Goal: Navigation & Orientation: Find specific page/section

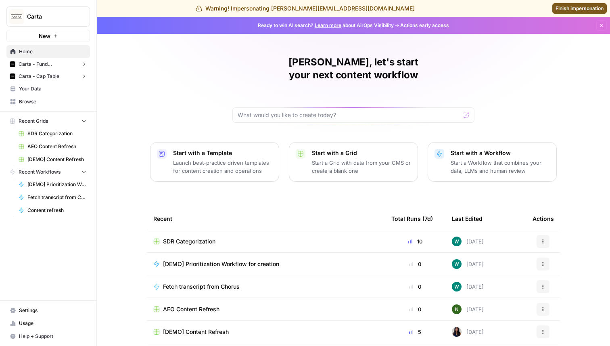
click at [45, 73] on span "Carta - Cap Table" at bounding box center [39, 76] width 41 height 7
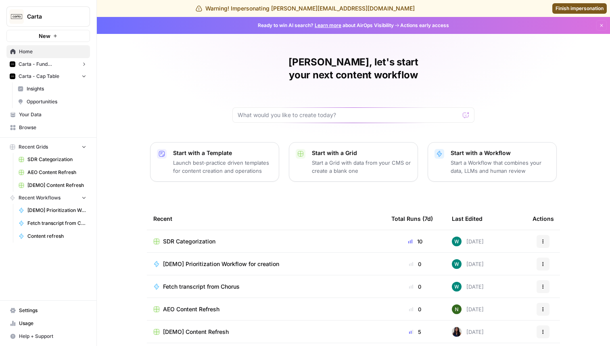
click at [48, 90] on span "Insights" at bounding box center [57, 88] width 60 height 7
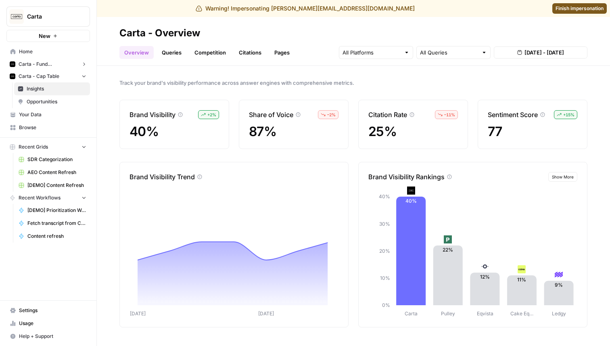
click at [173, 54] on link "Queries" at bounding box center [171, 52] width 29 height 13
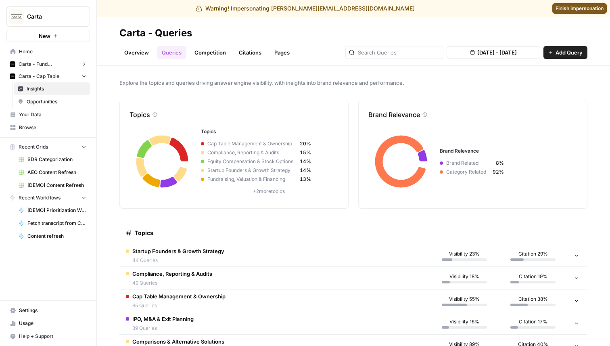
click at [213, 50] on link "Competition" at bounding box center [210, 52] width 41 height 13
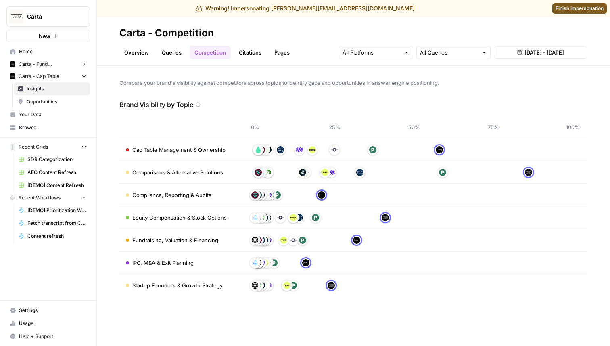
click at [140, 52] on link "Overview" at bounding box center [136, 52] width 34 height 13
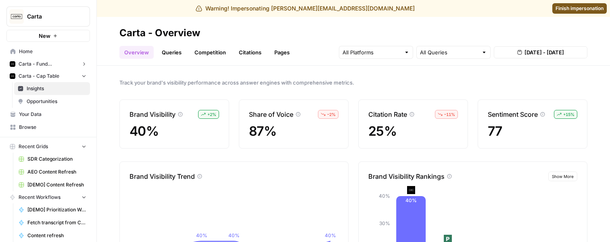
click at [174, 54] on link "Queries" at bounding box center [171, 52] width 29 height 13
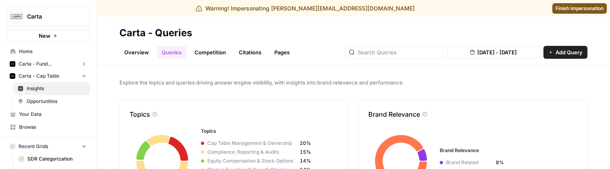
click at [556, 8] on span "Finish impersonation" at bounding box center [579, 8] width 48 height 7
